Goal: Find specific page/section: Find specific page/section

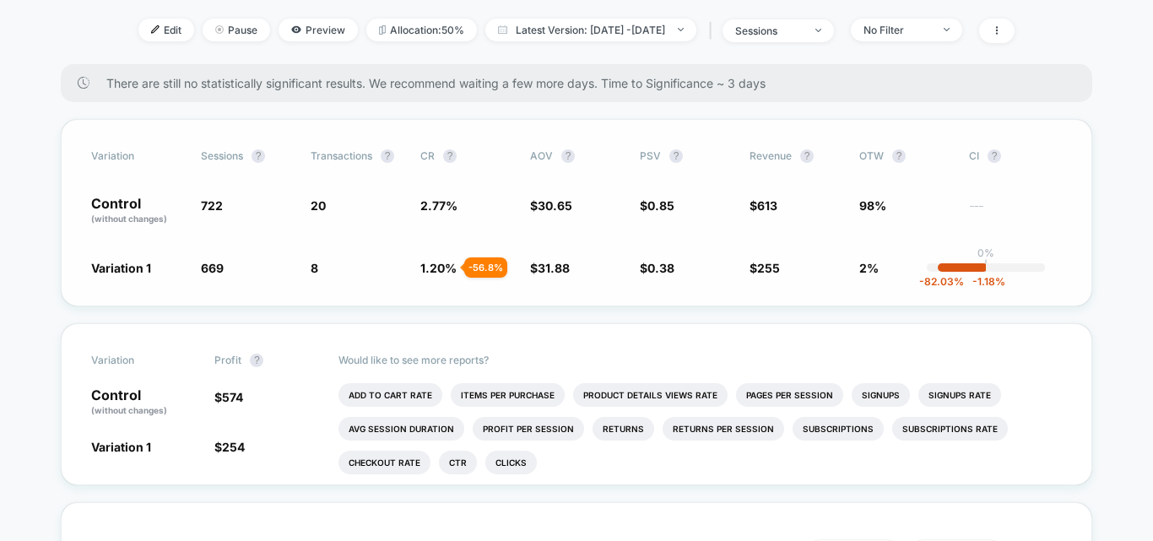
scroll to position [169, 0]
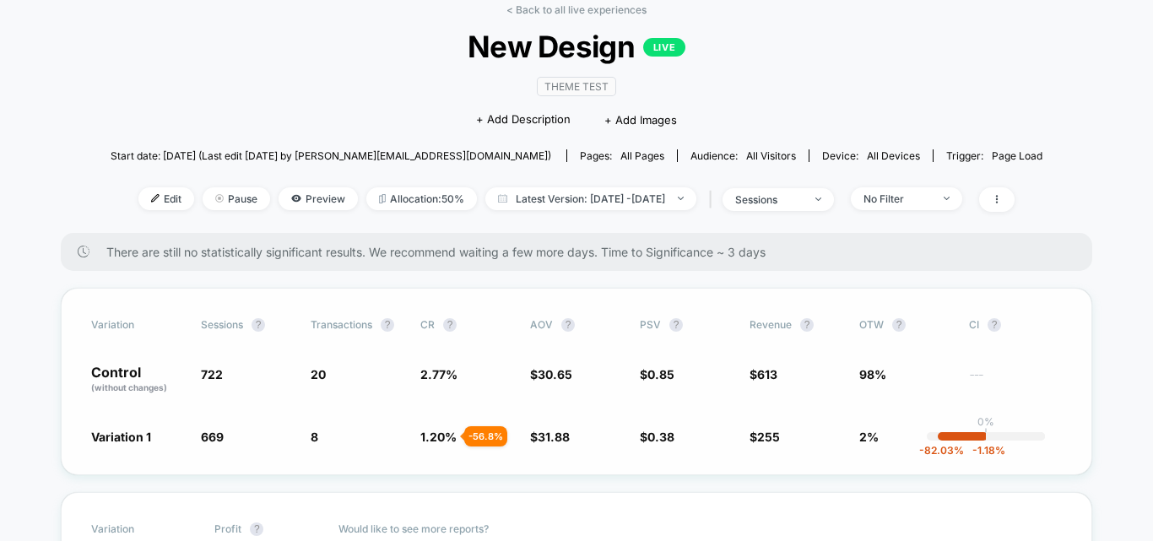
scroll to position [169, 0]
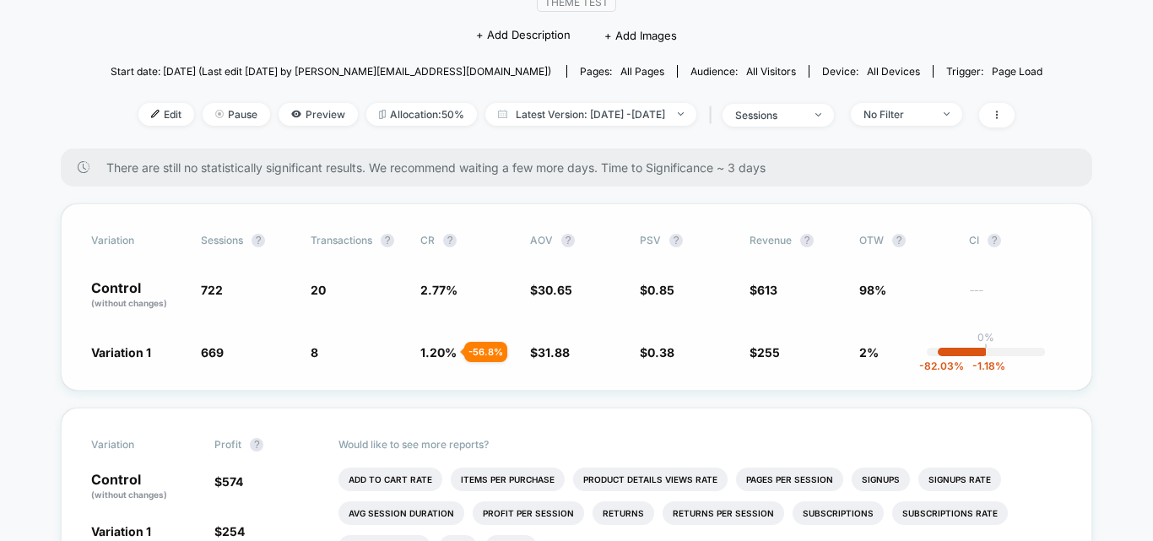
drag, startPoint x: 742, startPoint y: 289, endPoint x: 779, endPoint y: 288, distance: 37.2
click at [779, 288] on div "Control (without changes) 722 20 2.77 % $ 30.65 $ 0.85 $ 613 98% ---" at bounding box center [576, 295] width 971 height 29
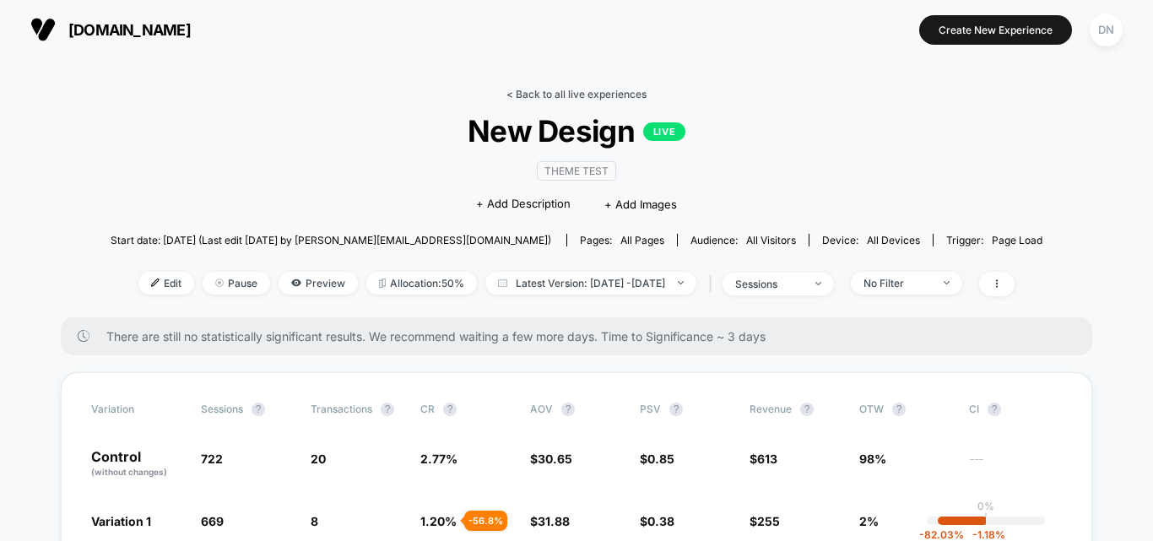
click at [582, 93] on link "< Back to all live experiences" at bounding box center [577, 94] width 140 height 13
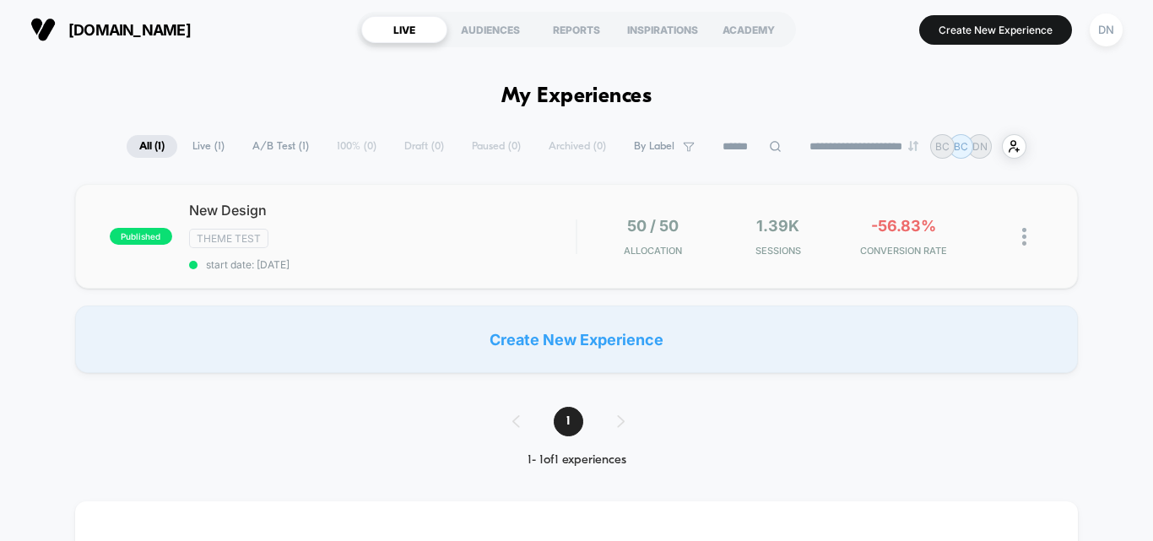
click at [1026, 234] on img at bounding box center [1024, 237] width 4 height 18
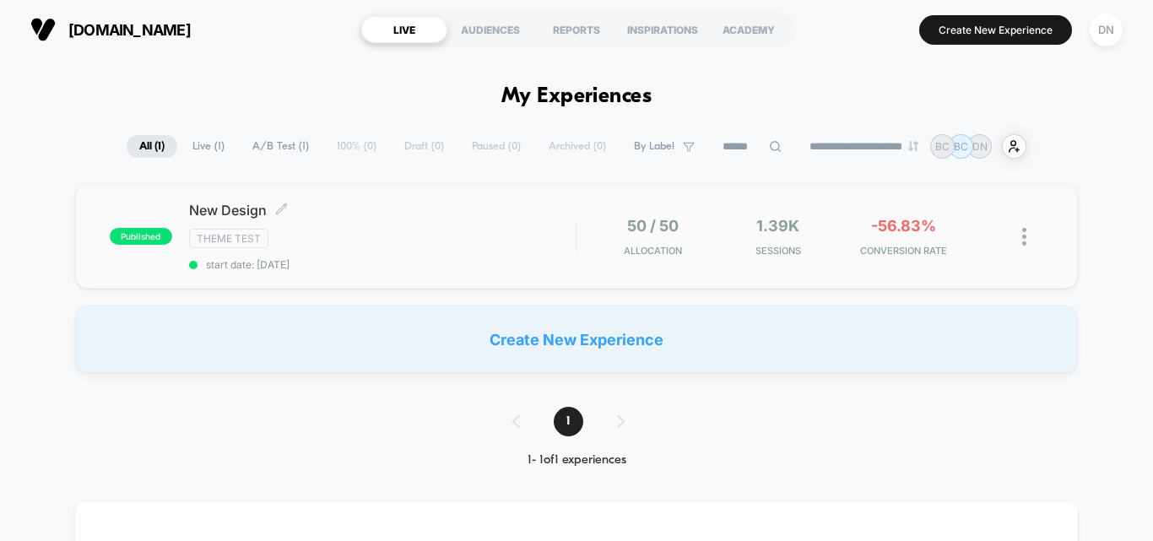
click at [382, 227] on div "New Design Click to edit experience details Click to edit experience details Th…" at bounding box center [382, 236] width 387 height 69
